Goal: Task Accomplishment & Management: Complete application form

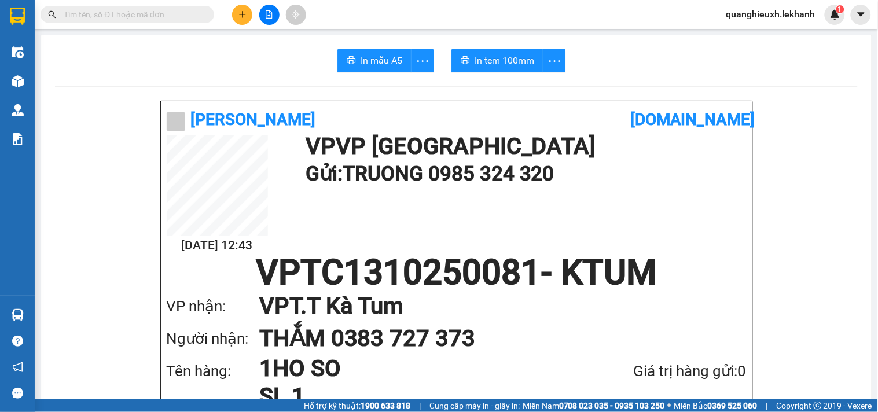
click at [249, 18] on button at bounding box center [242, 15] width 20 height 20
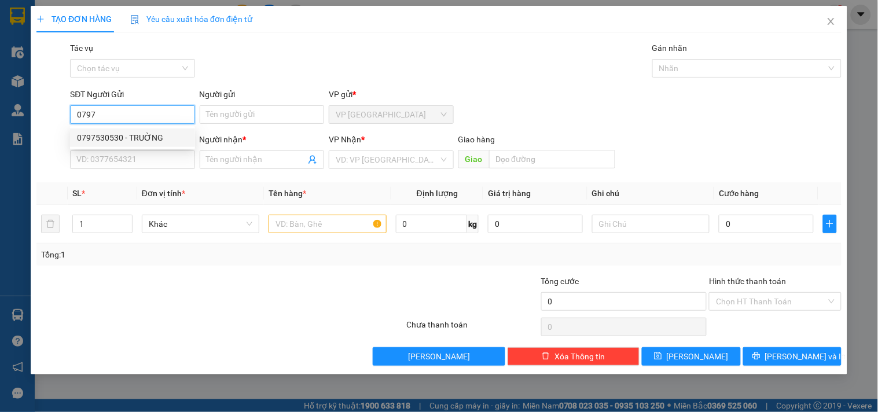
click at [151, 140] on div "0797530530 - TRUỜNG" at bounding box center [132, 137] width 111 height 13
type input "0797530530"
type input "TRUỜNG"
type input "0937775850"
type input "KHOA"
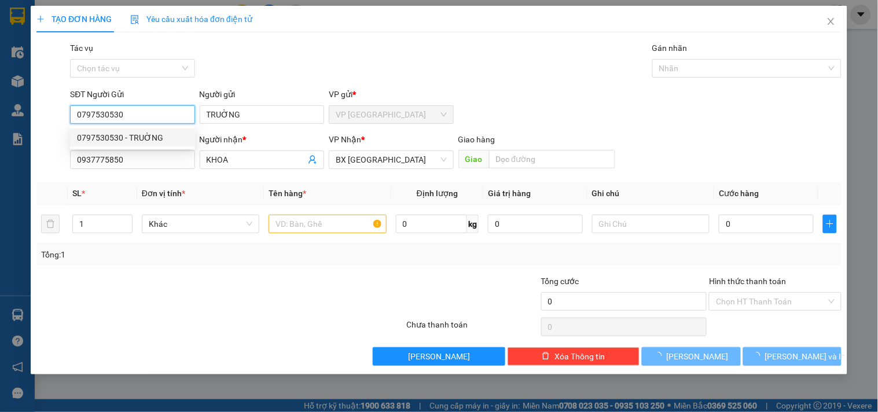
type input "50.000"
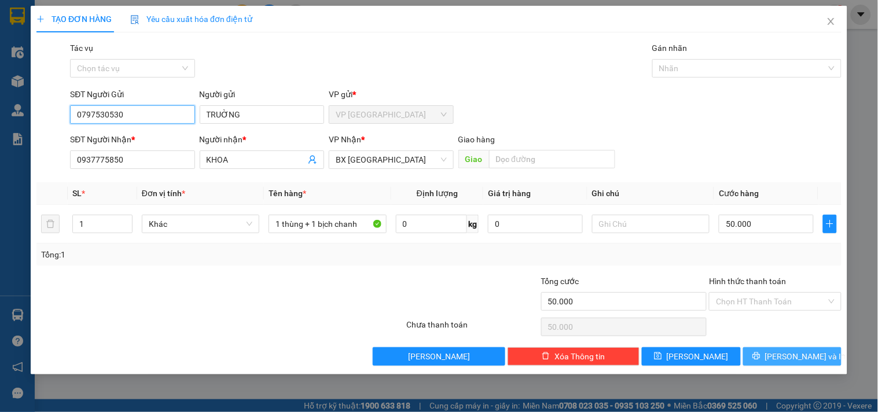
type input "0797530530"
click at [789, 357] on span "[PERSON_NAME] và In" at bounding box center [805, 356] width 81 height 13
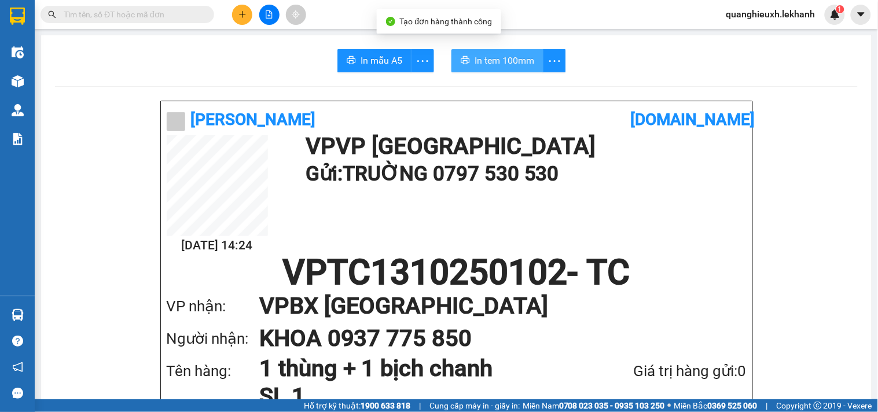
click at [511, 56] on span "In tem 100mm" at bounding box center [505, 60] width 60 height 14
click at [514, 51] on button "In tem 100mm" at bounding box center [498, 60] width 92 height 23
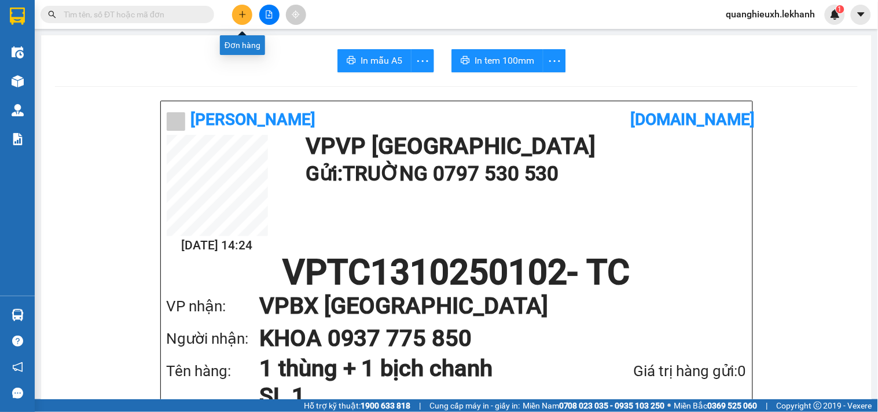
click at [244, 13] on icon "plus" at bounding box center [243, 14] width 8 height 8
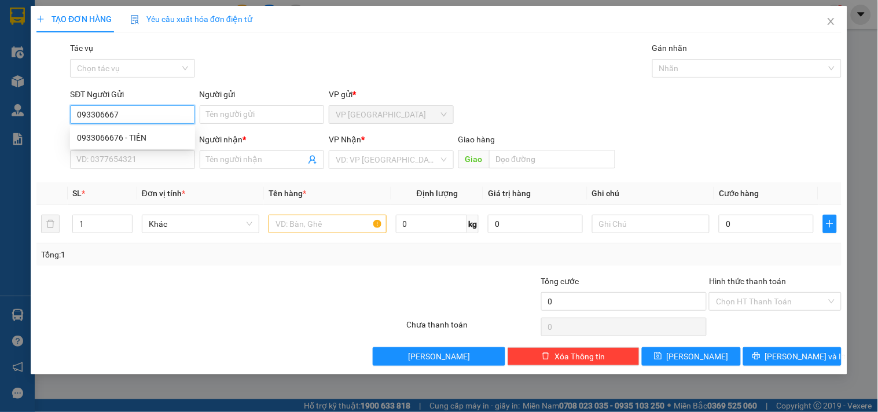
type input "0933066676"
click at [157, 142] on div "0933066676 - TIẾN" at bounding box center [132, 137] width 111 height 13
type input "TIẾN"
type input "0707111163"
type input "TÂN"
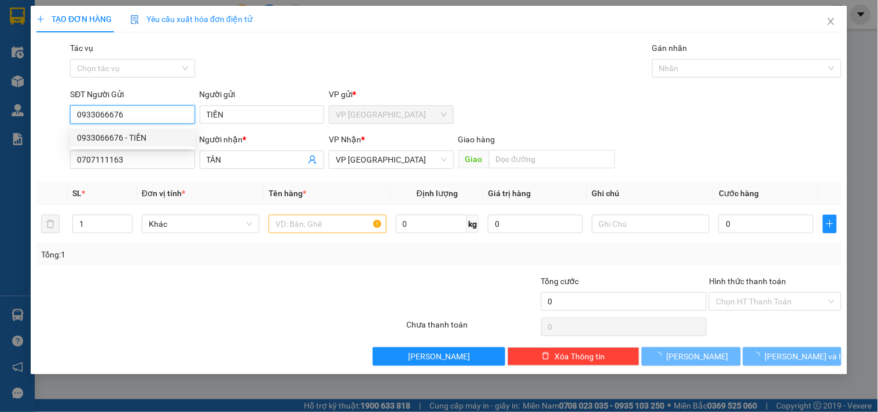
type input "30.000"
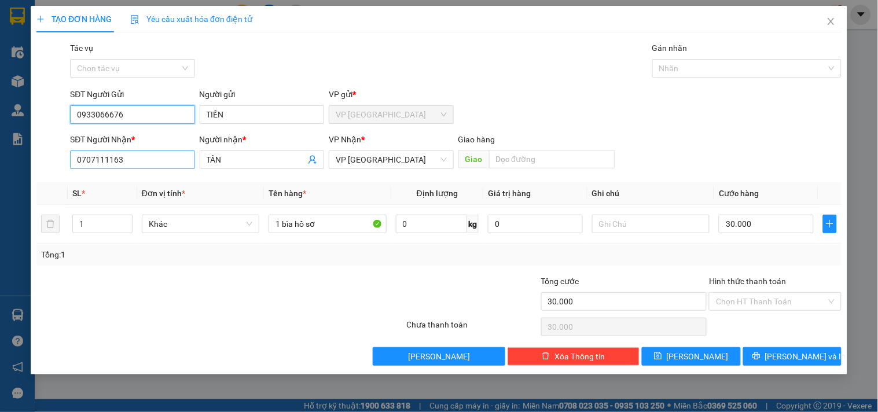
type input "0933066676"
click at [138, 166] on input "0707111163" at bounding box center [132, 160] width 124 height 19
type input "0"
type input "0936366671"
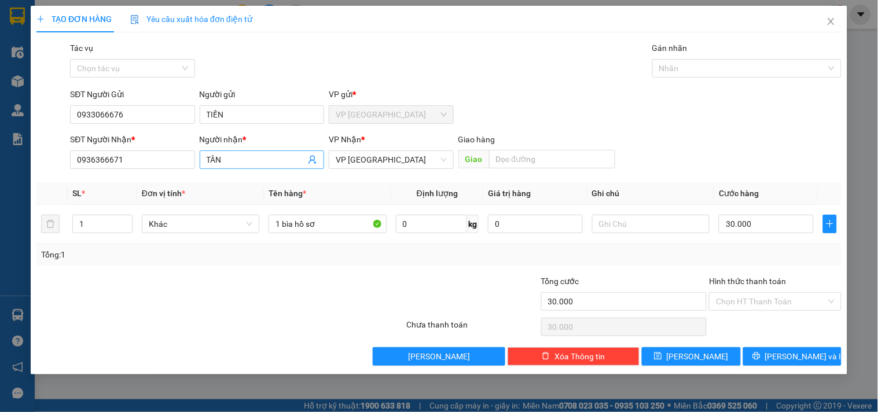
click at [261, 166] on input "TÂN" at bounding box center [256, 159] width 99 height 13
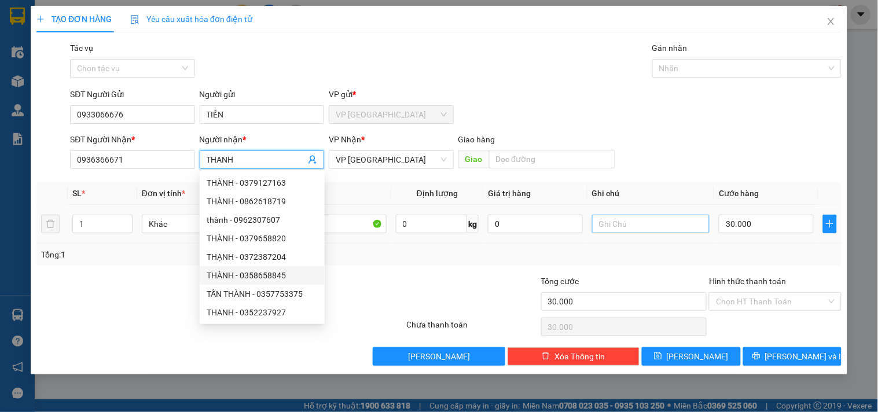
type input "THANH"
click at [605, 226] on input "text" at bounding box center [651, 224] width 118 height 19
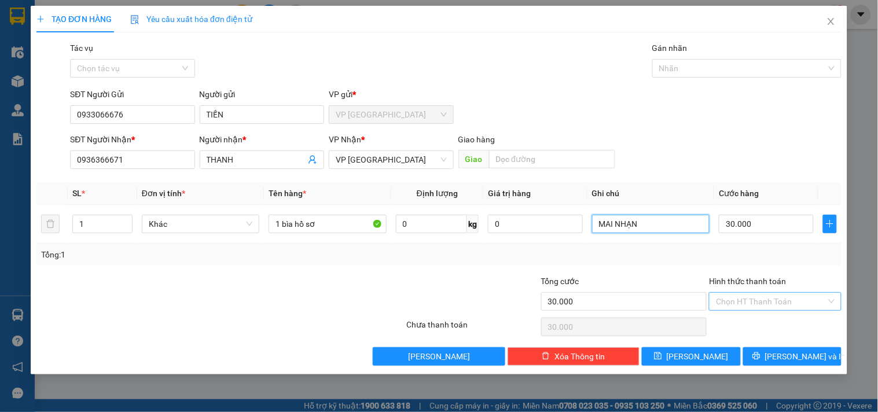
type input "MAI NHẠN"
click at [775, 303] on input "Hình thức thanh toán" at bounding box center [771, 301] width 110 height 17
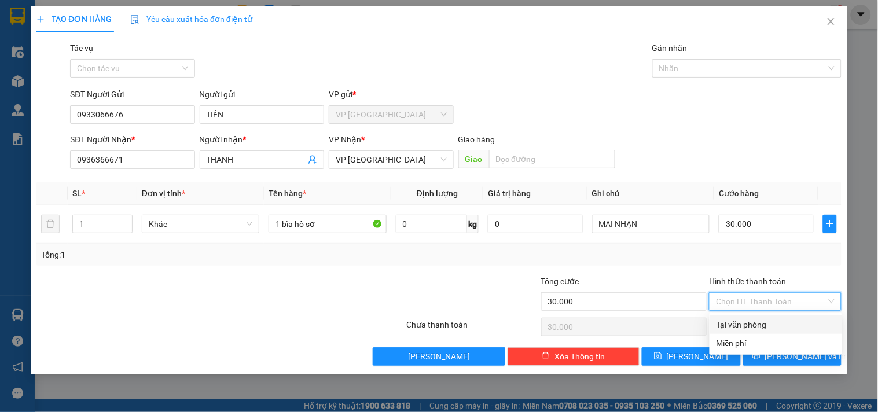
click at [750, 322] on div "Tại văn phòng" at bounding box center [776, 324] width 119 height 13
type input "0"
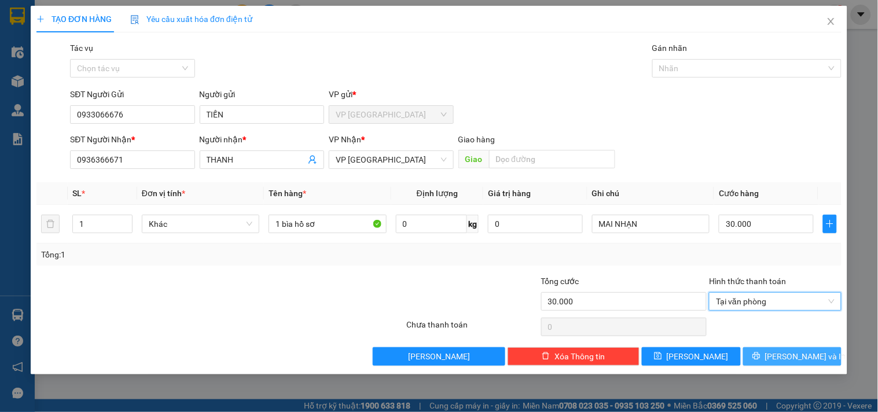
click at [782, 356] on button "[PERSON_NAME] và In" at bounding box center [792, 356] width 98 height 19
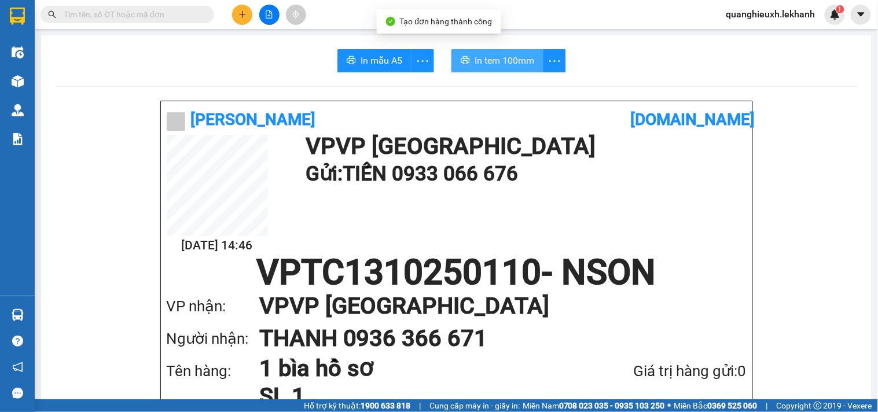
click at [523, 63] on span "In tem 100mm" at bounding box center [505, 60] width 60 height 14
